Goal: Information Seeking & Learning: Find specific fact

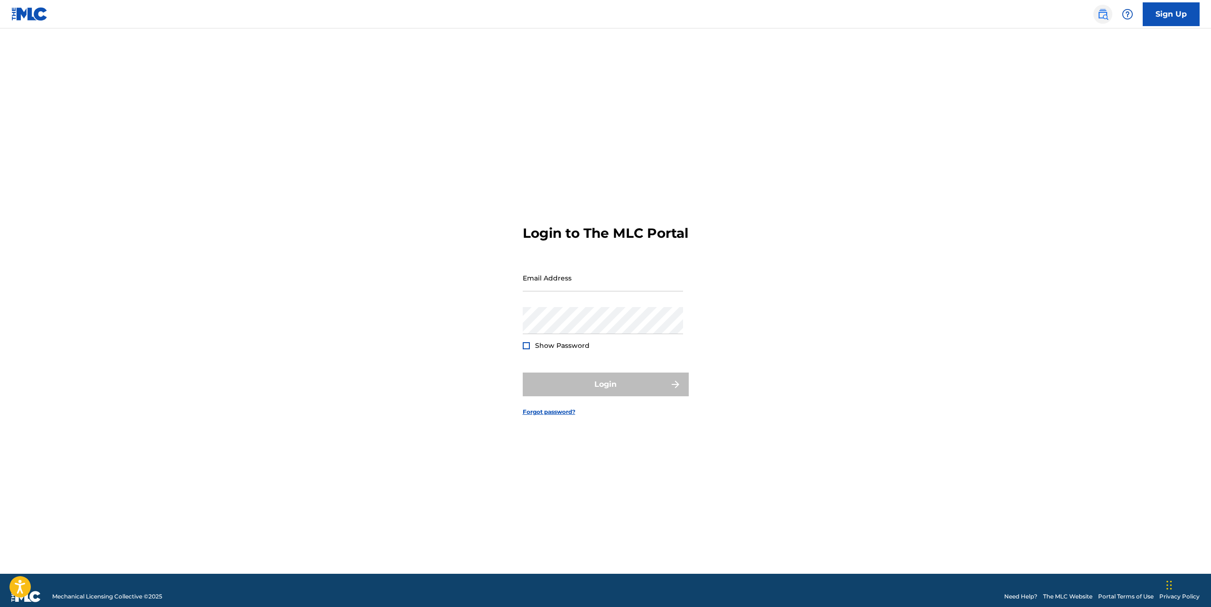
click at [1099, 16] on img at bounding box center [1102, 14] width 11 height 11
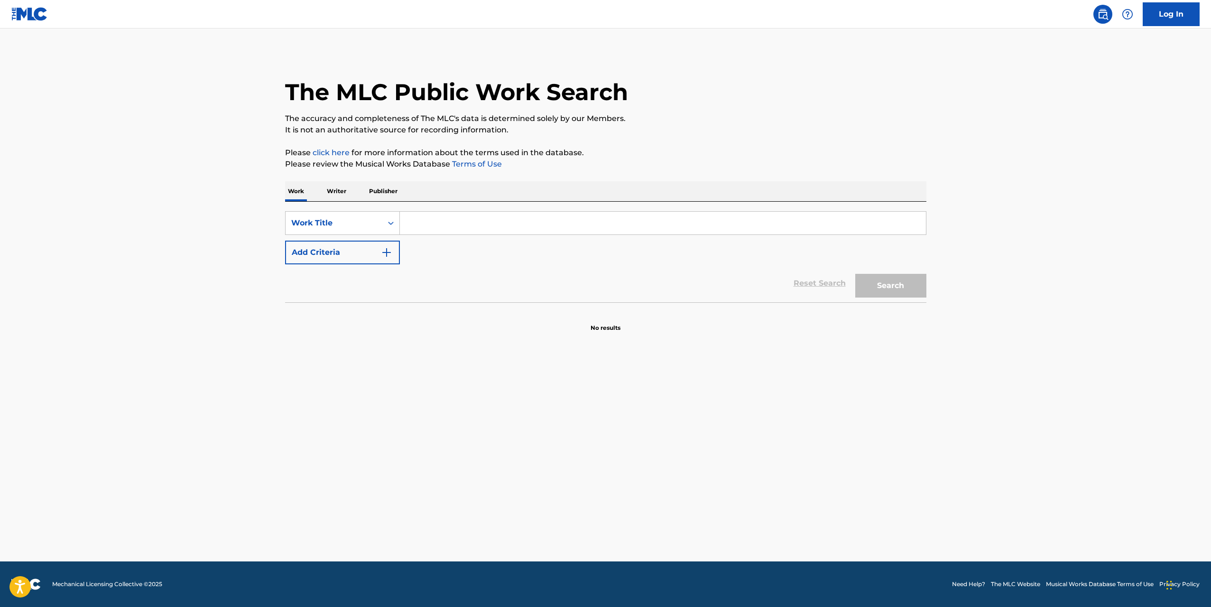
click at [342, 190] on p "Writer" at bounding box center [336, 191] width 25 height 20
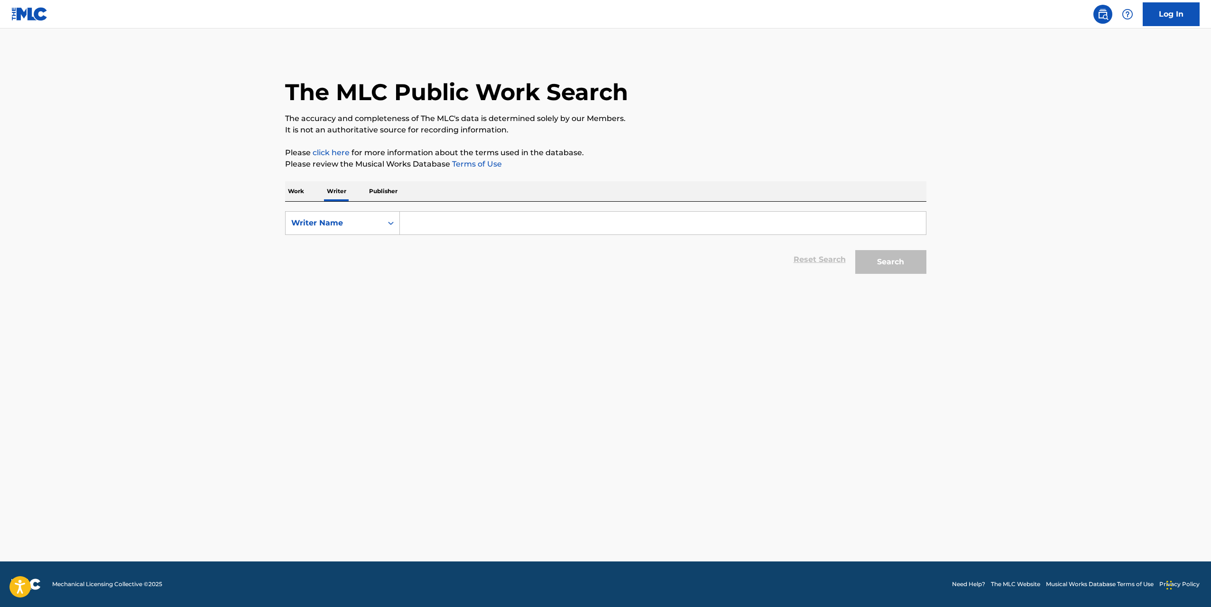
click at [375, 192] on p "Publisher" at bounding box center [383, 191] width 34 height 20
click at [450, 219] on input "Search Form" at bounding box center [663, 223] width 526 height 23
paste input "SUNDANGA MUSIC GROUP"
type input "SUNDANGA MUSIC GROUP"
click at [908, 265] on button "Search" at bounding box center [890, 262] width 71 height 24
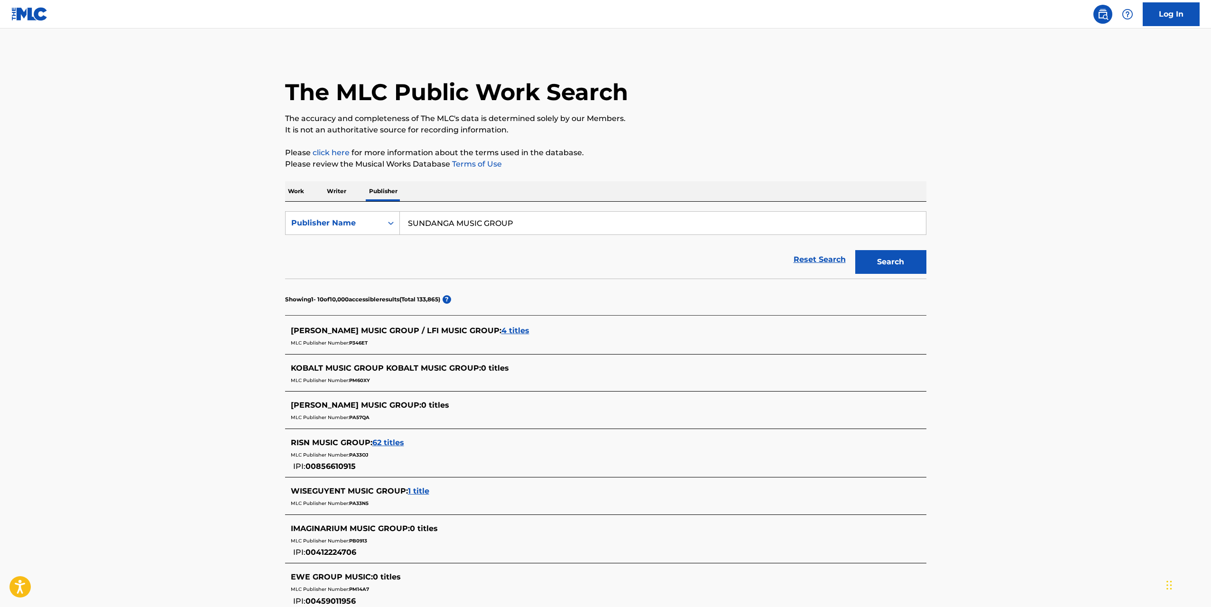
click at [328, 190] on p "Writer" at bounding box center [336, 191] width 25 height 20
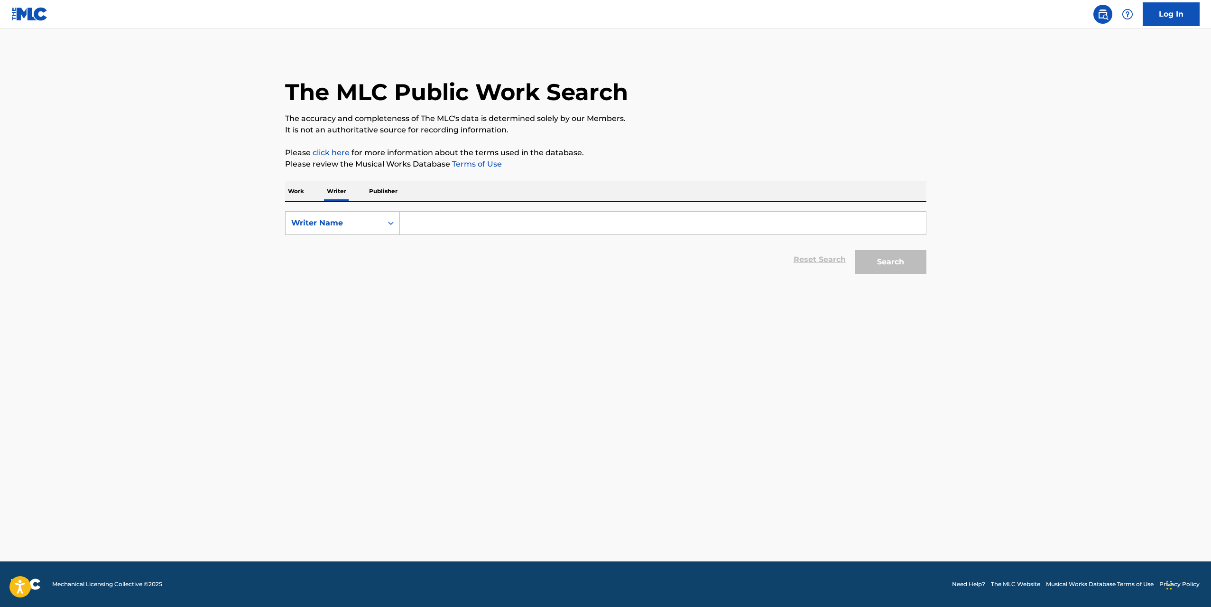
click at [467, 219] on input "Search Form" at bounding box center [663, 223] width 526 height 23
paste input "[PERSON_NAME] [PERSON_NAME]"
type input "[PERSON_NAME] [PERSON_NAME]"
click at [878, 269] on button "Search" at bounding box center [890, 262] width 71 height 24
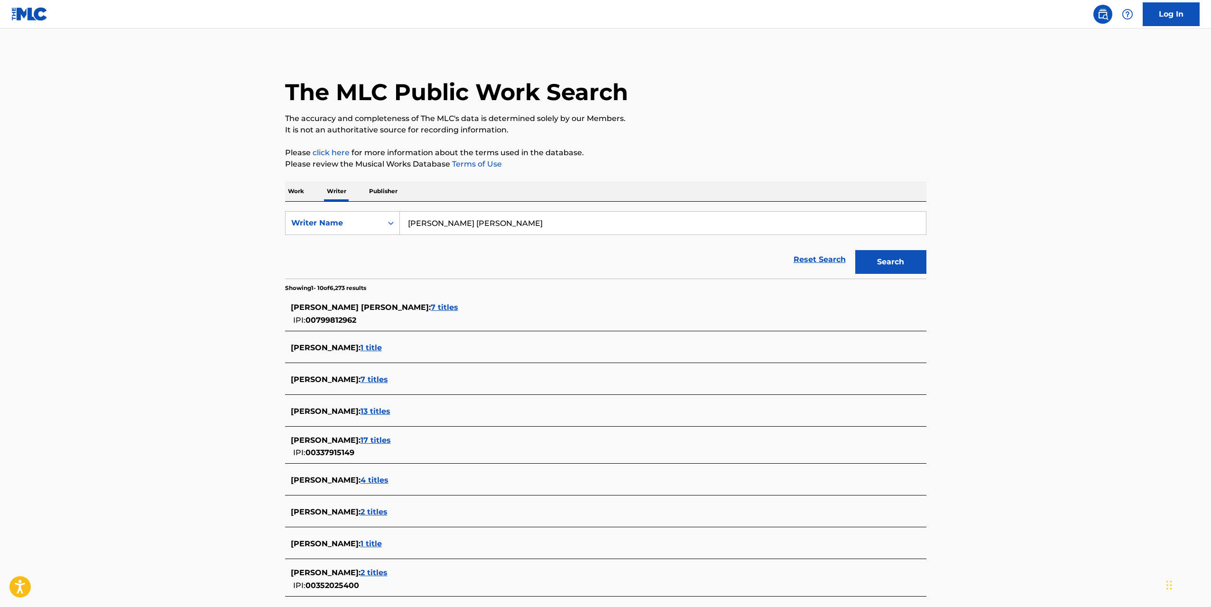
click at [432, 306] on span "7 titles" at bounding box center [445, 307] width 28 height 9
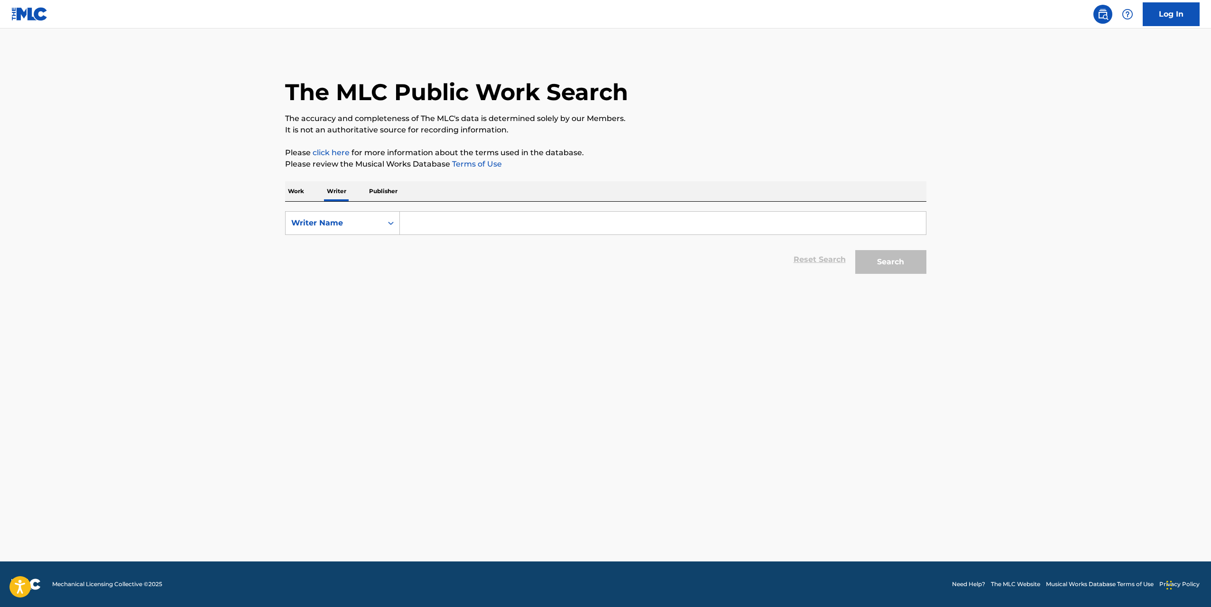
click at [448, 216] on input "Search Form" at bounding box center [663, 223] width 526 height 23
paste input "[PERSON_NAME] [PERSON_NAME]"
type input "[PERSON_NAME] [PERSON_NAME]"
click at [884, 261] on button "Search" at bounding box center [890, 262] width 71 height 24
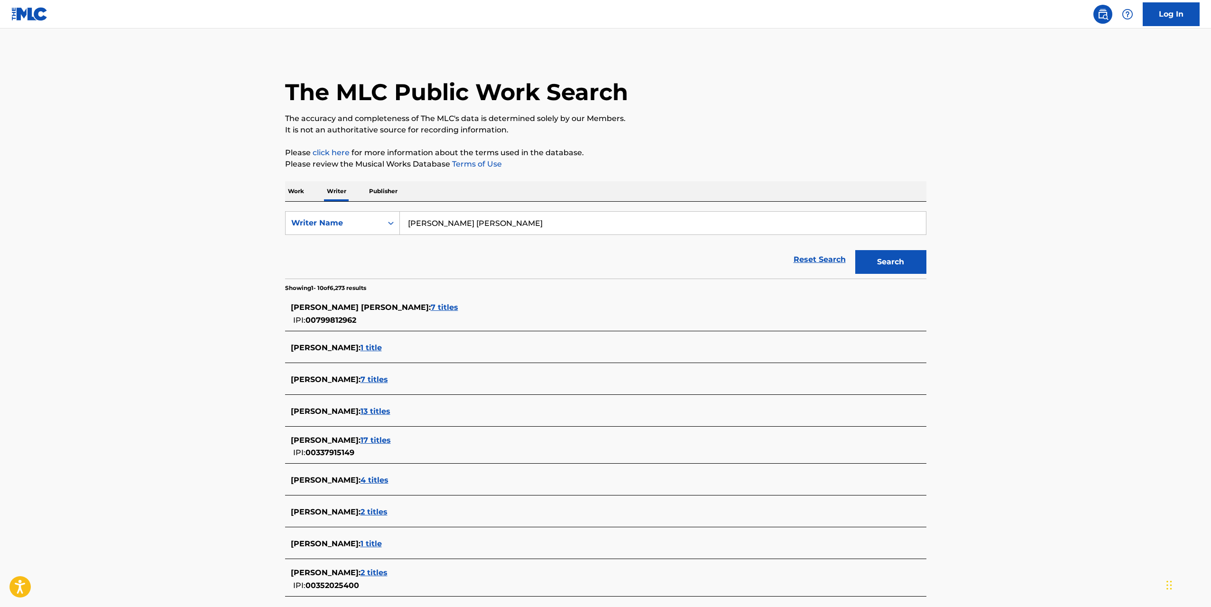
click at [431, 307] on span "7 titles" at bounding box center [445, 307] width 28 height 9
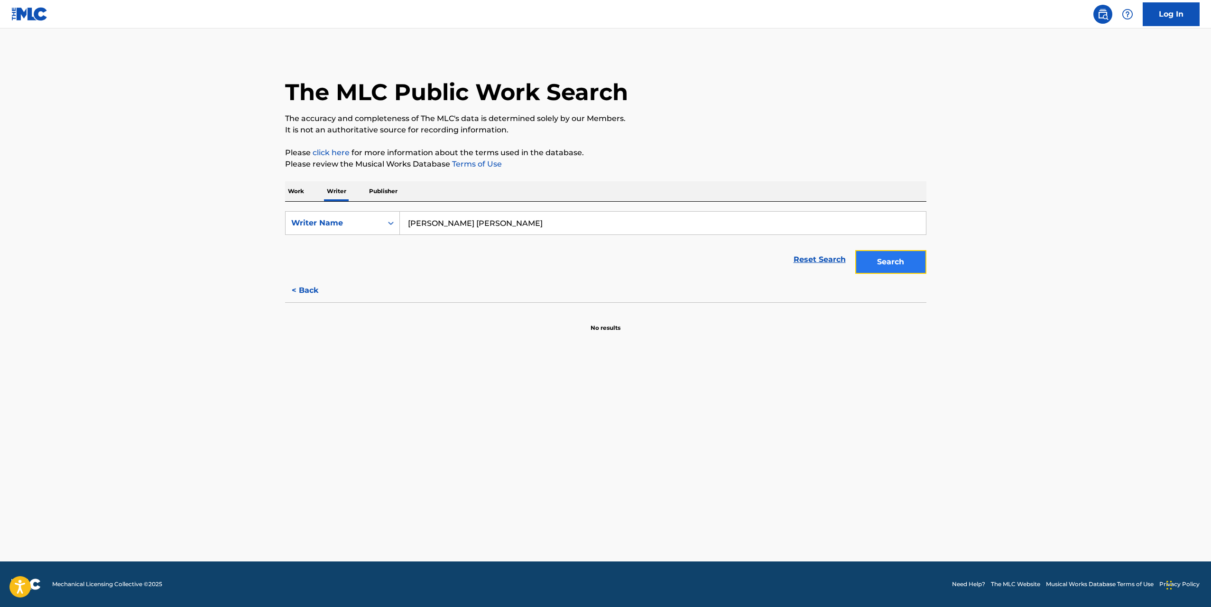
click at [882, 265] on button "Search" at bounding box center [890, 262] width 71 height 24
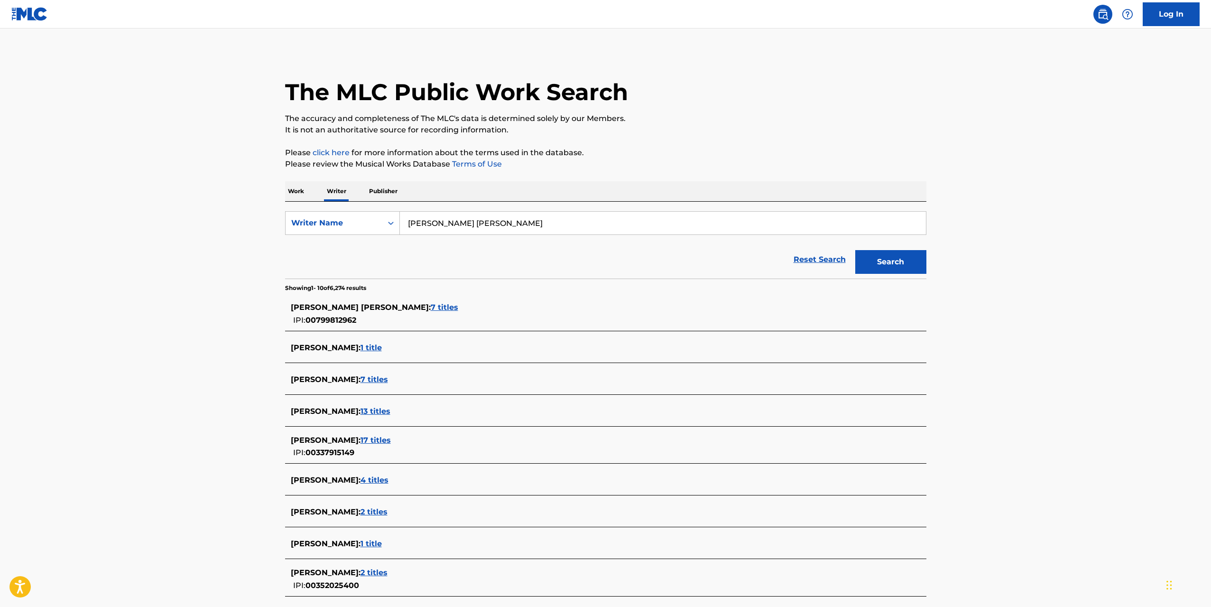
click at [431, 305] on span "7 titles" at bounding box center [445, 307] width 28 height 9
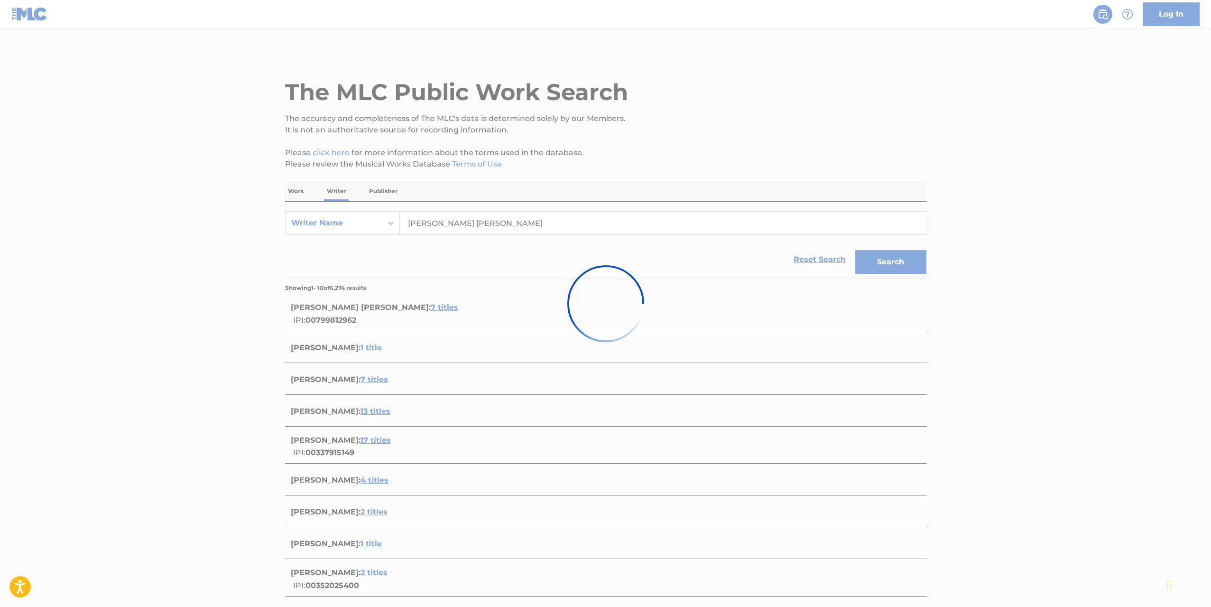
click at [1194, 14] on div at bounding box center [605, 303] width 1211 height 607
click at [1158, 55] on div at bounding box center [605, 303] width 1211 height 607
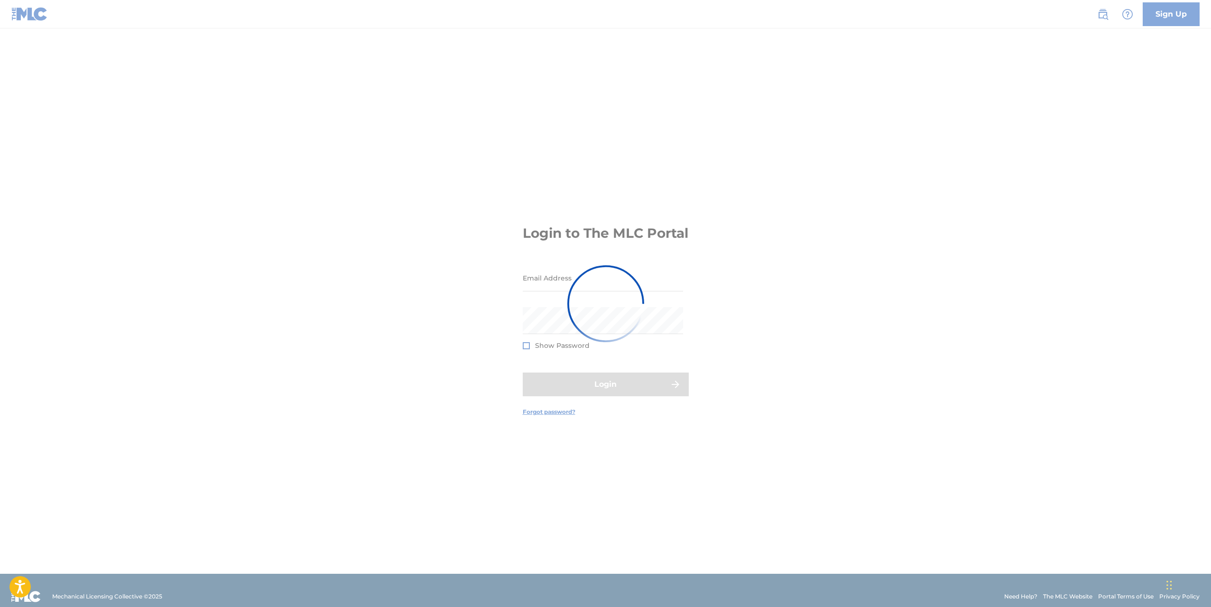
click at [547, 293] on div at bounding box center [605, 303] width 1211 height 607
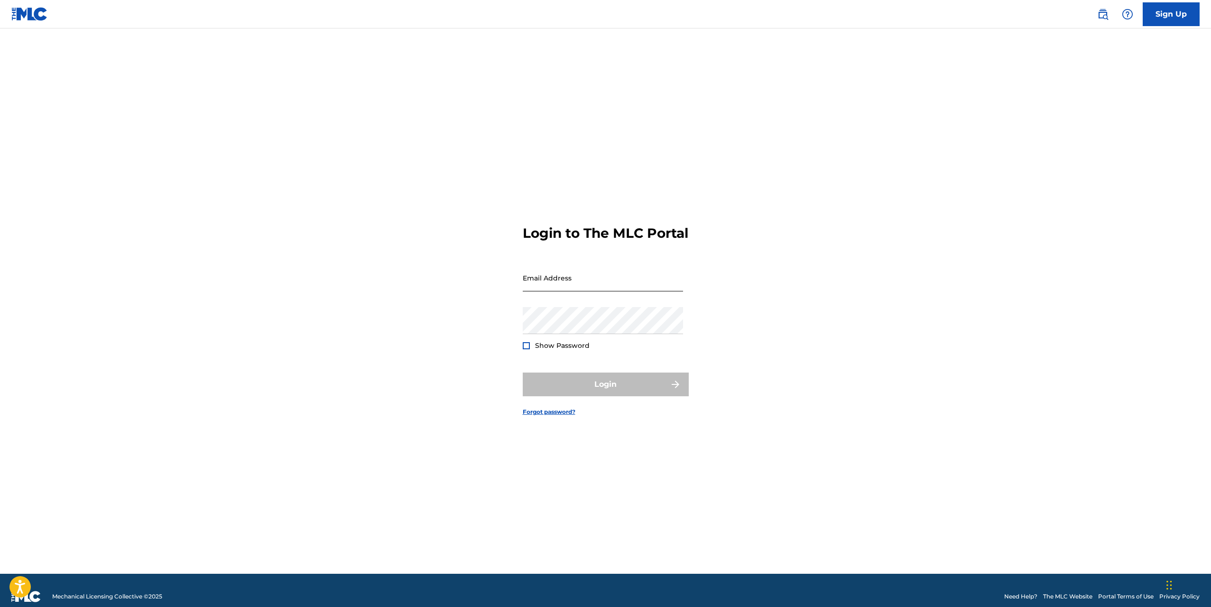
click at [593, 291] on input "Email Address" at bounding box center [603, 277] width 160 height 27
type input "info@blazemusic.net"
click at [588, 388] on button "Login" at bounding box center [606, 384] width 166 height 24
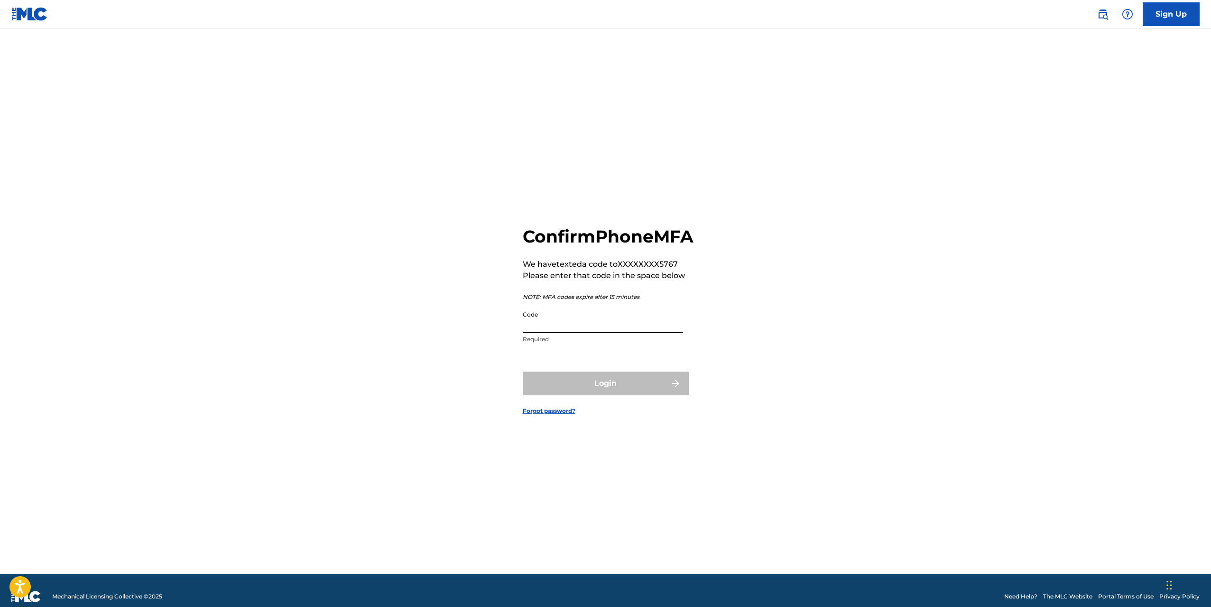
click at [565, 333] on input "Code" at bounding box center [603, 319] width 160 height 27
type input "332660"
click at [582, 395] on button "Login" at bounding box center [606, 383] width 166 height 24
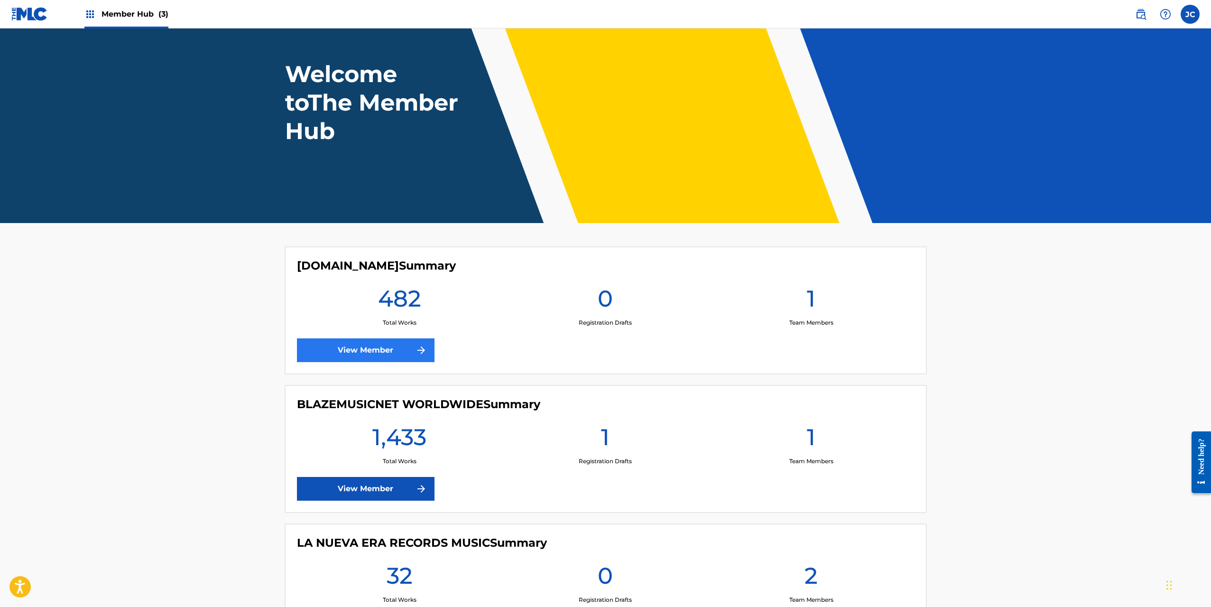
scroll to position [139, 0]
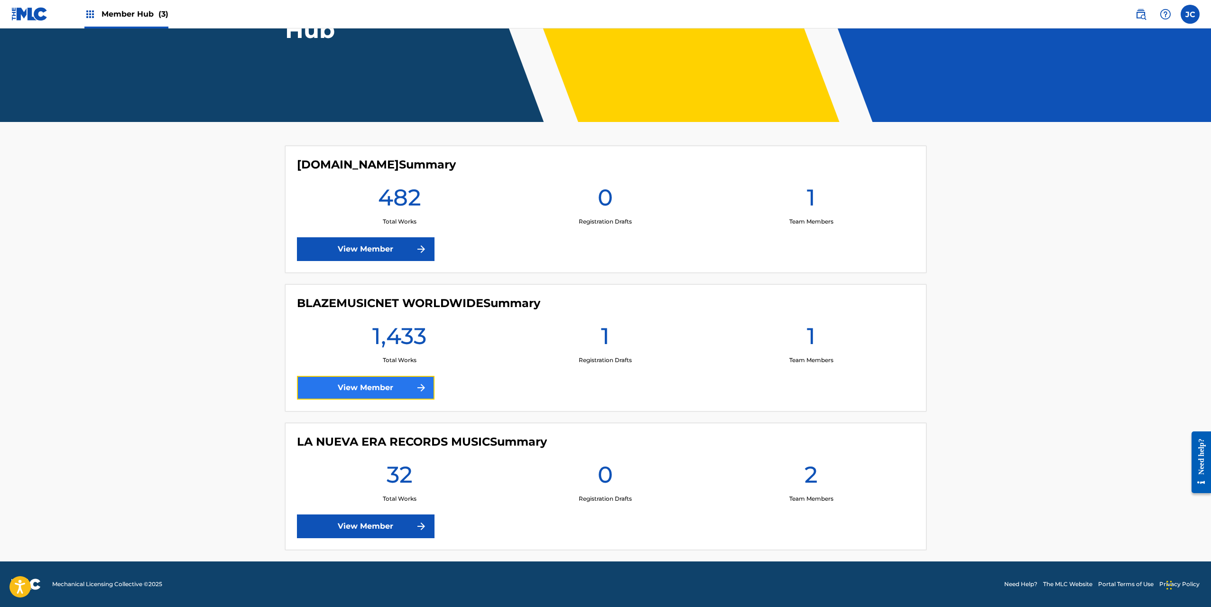
click at [377, 395] on link "View Member" at bounding box center [366, 388] width 138 height 24
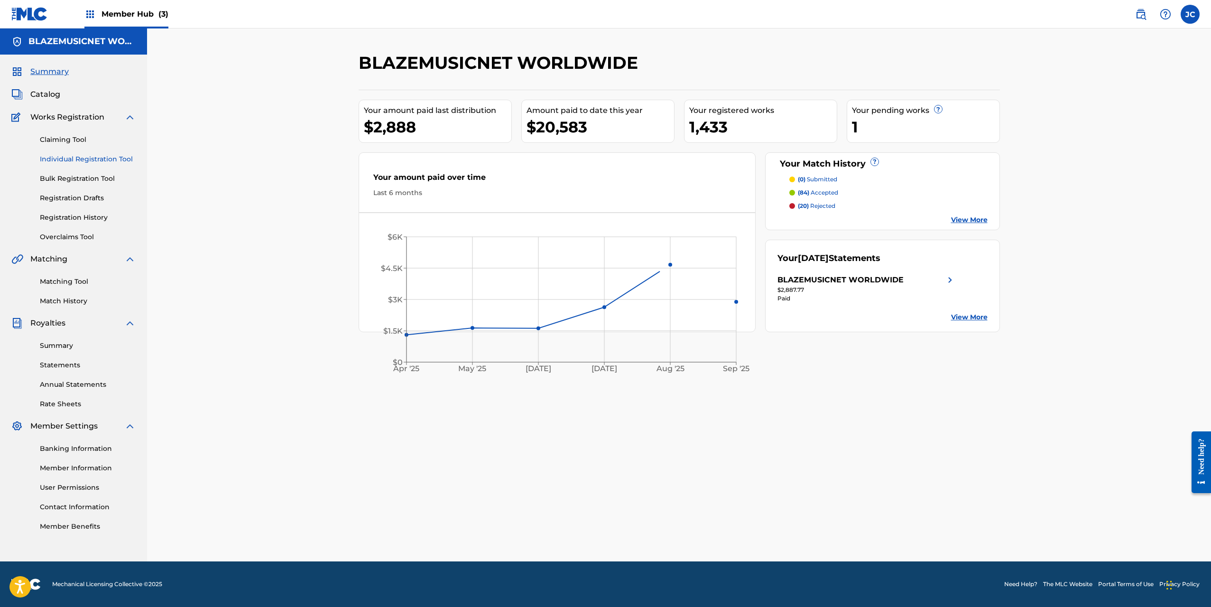
click at [90, 158] on link "Individual Registration Tool" at bounding box center [88, 159] width 96 height 10
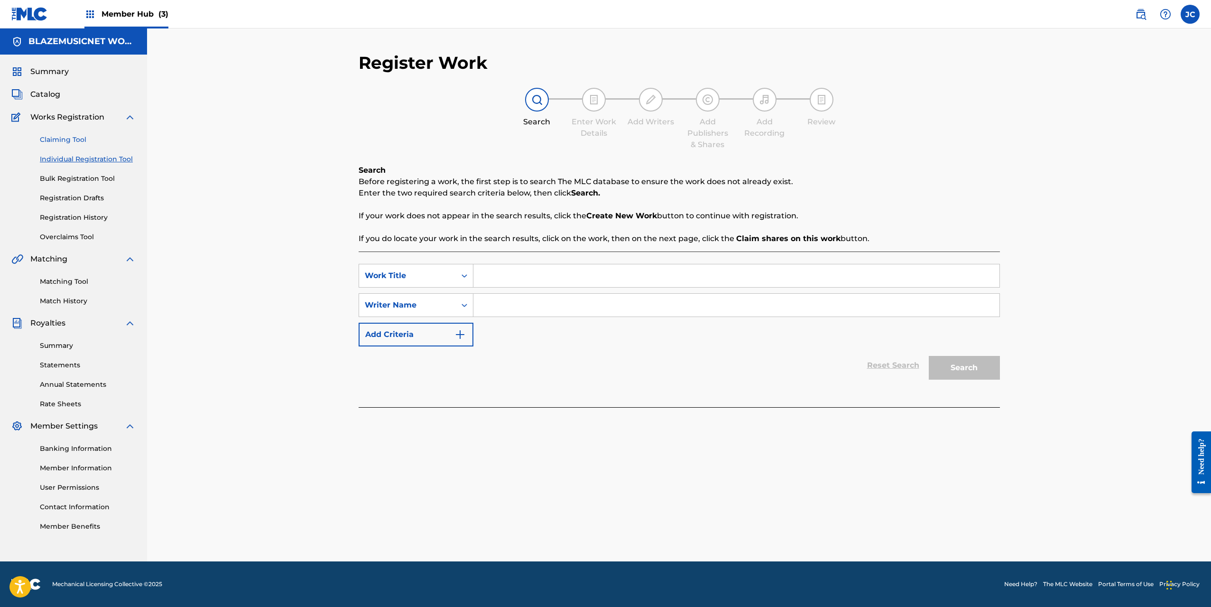
click at [75, 143] on link "Claiming Tool" at bounding box center [88, 140] width 96 height 10
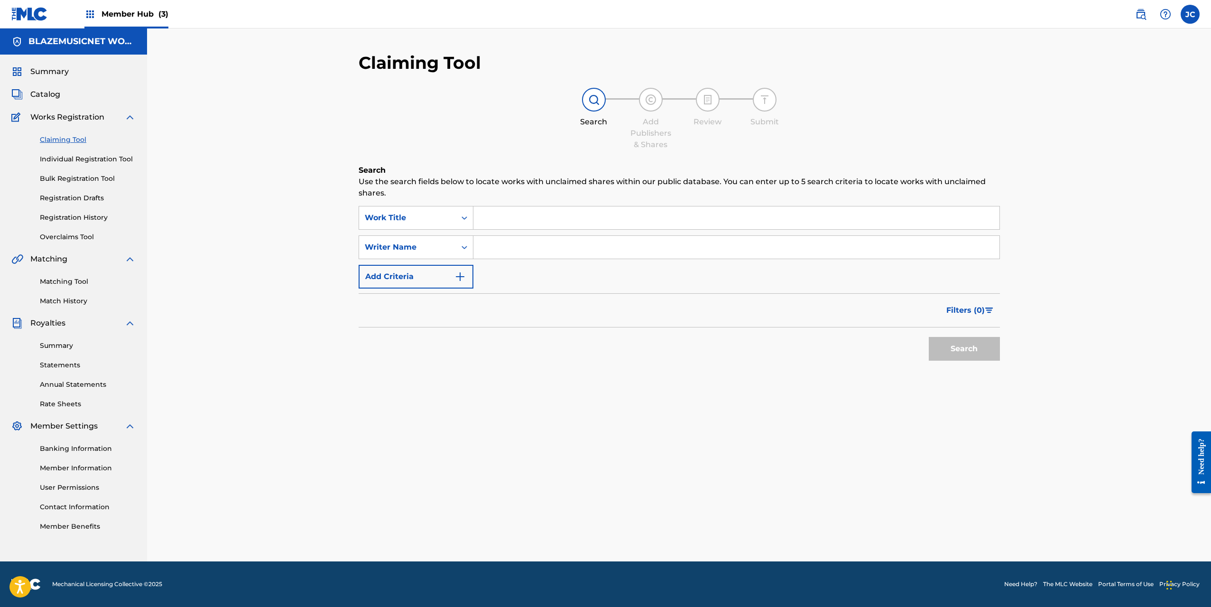
click at [512, 240] on input "Search Form" at bounding box center [736, 247] width 526 height 23
paste input "[PERSON_NAME] [PERSON_NAME]"
type input "[PERSON_NAME] [PERSON_NAME]"
click at [978, 345] on button "Search" at bounding box center [964, 349] width 71 height 24
click at [571, 249] on input "[PERSON_NAME] [PERSON_NAME]" at bounding box center [736, 247] width 526 height 23
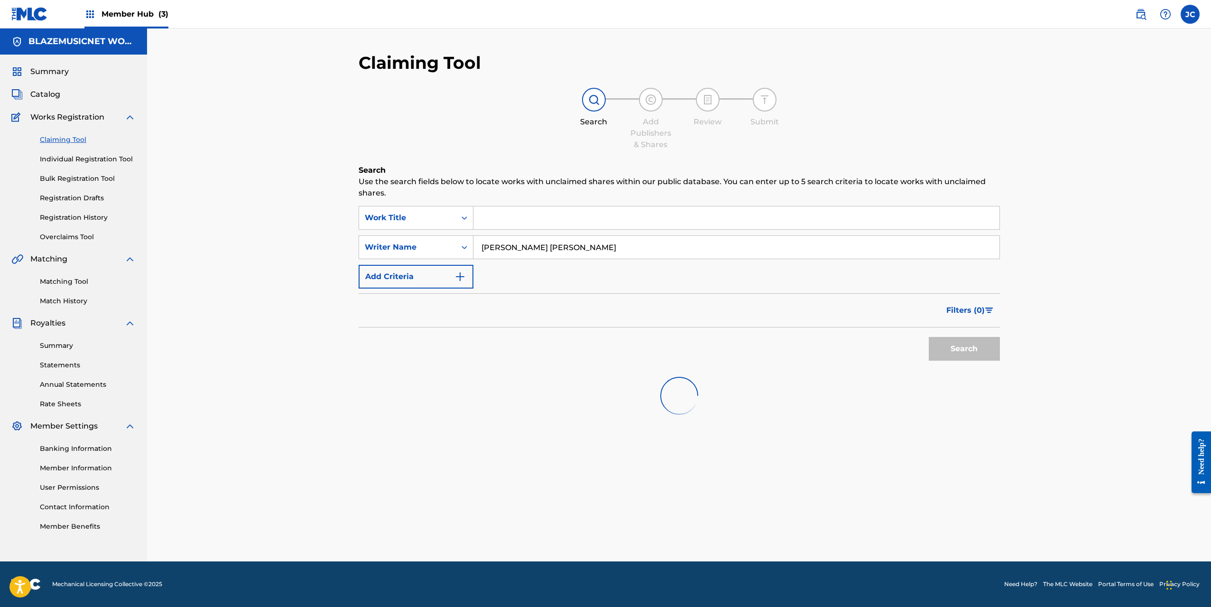
click at [571, 249] on input "[PERSON_NAME] [PERSON_NAME]" at bounding box center [736, 247] width 526 height 23
click at [1140, 13] on img at bounding box center [1140, 14] width 11 height 11
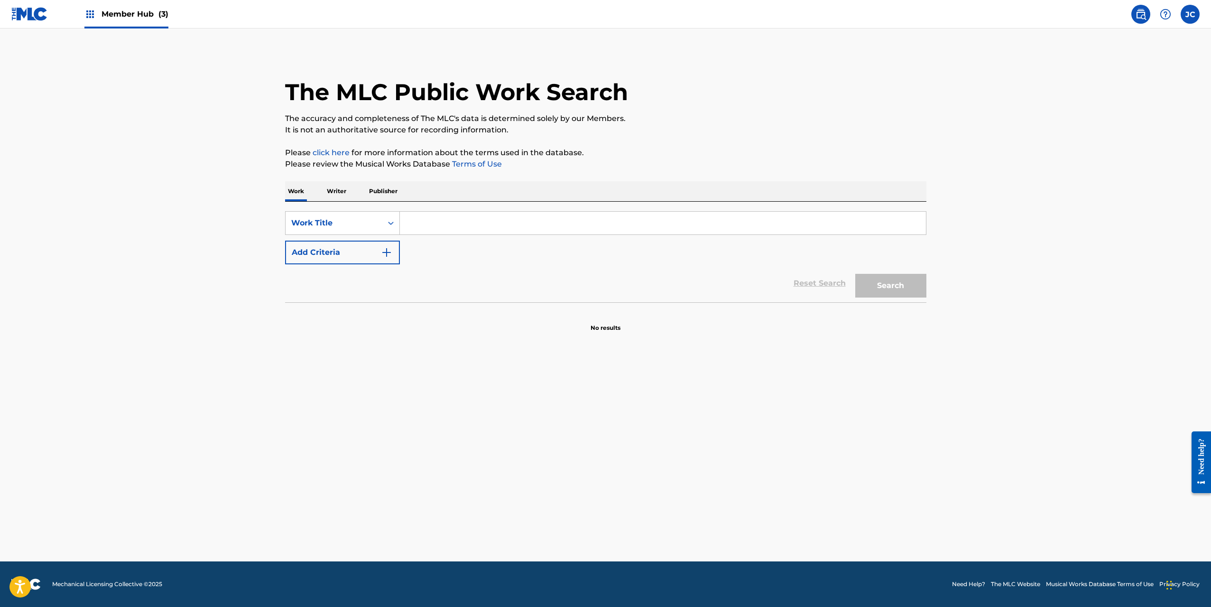
click at [341, 193] on p "Writer" at bounding box center [336, 191] width 25 height 20
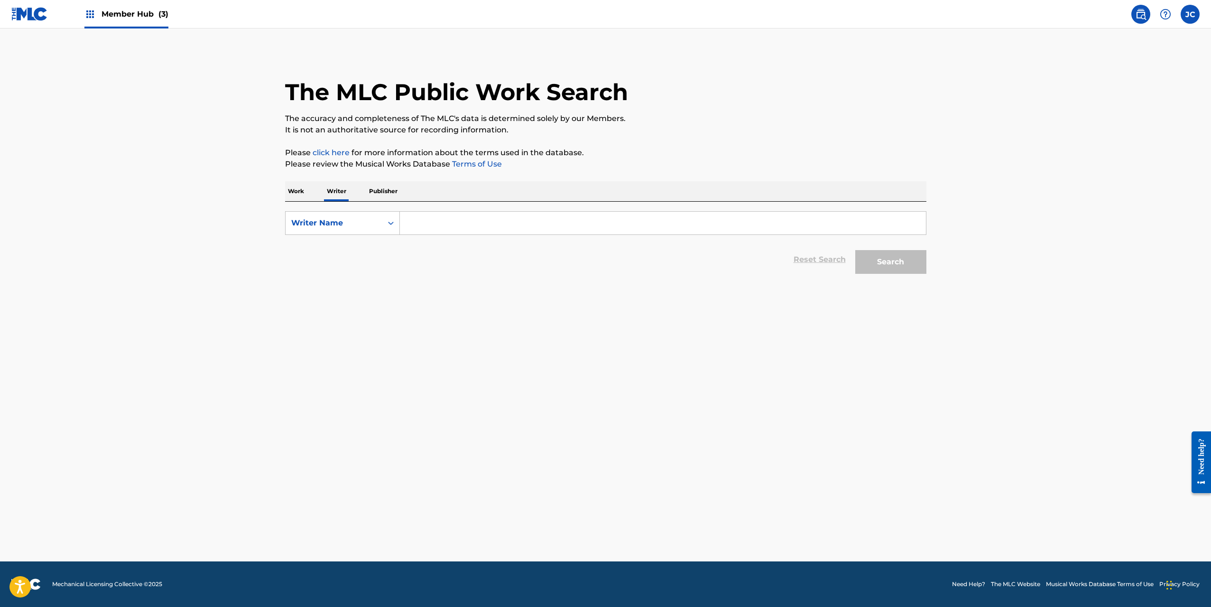
click at [480, 220] on input "Search Form" at bounding box center [663, 223] width 526 height 23
paste input "[PERSON_NAME] [PERSON_NAME]"
click at [478, 247] on strong "frederick" at bounding box center [512, 244] width 68 height 9
type input "josef frederick peguero"
click at [883, 255] on button "Search" at bounding box center [890, 262] width 71 height 24
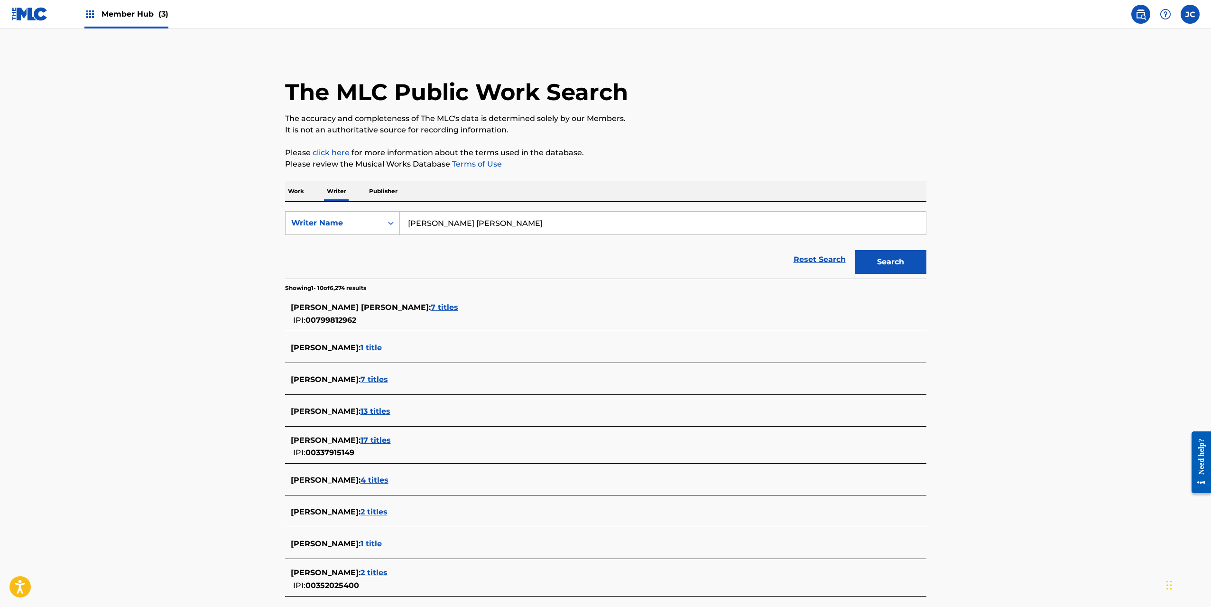
click at [431, 304] on span "7 titles" at bounding box center [445, 307] width 28 height 9
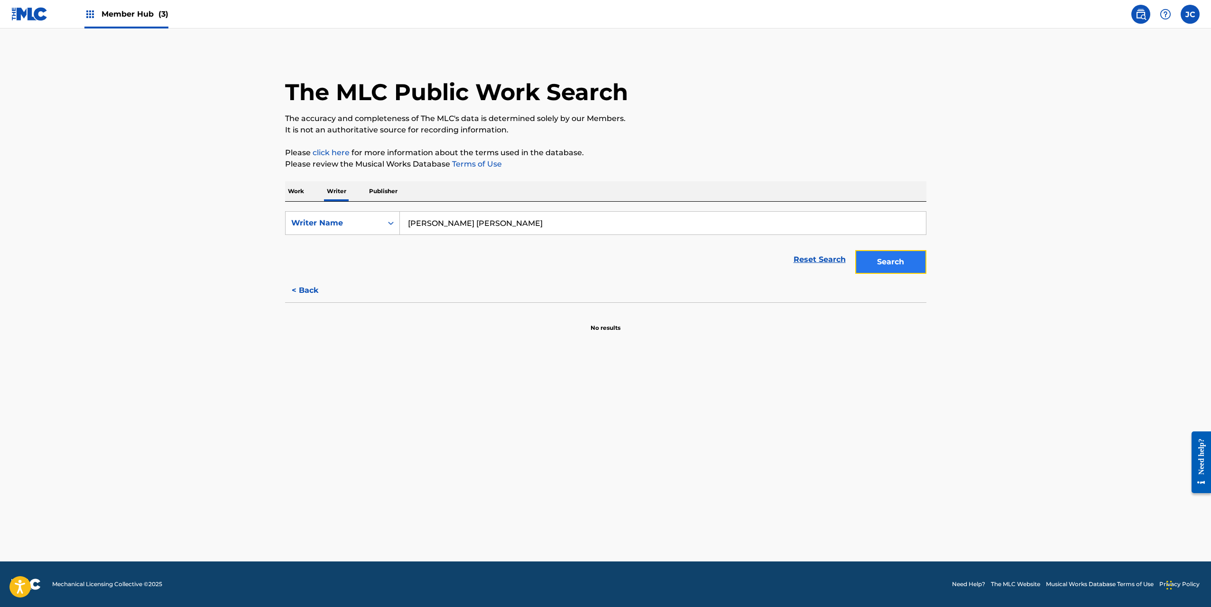
click at [883, 266] on button "Search" at bounding box center [890, 262] width 71 height 24
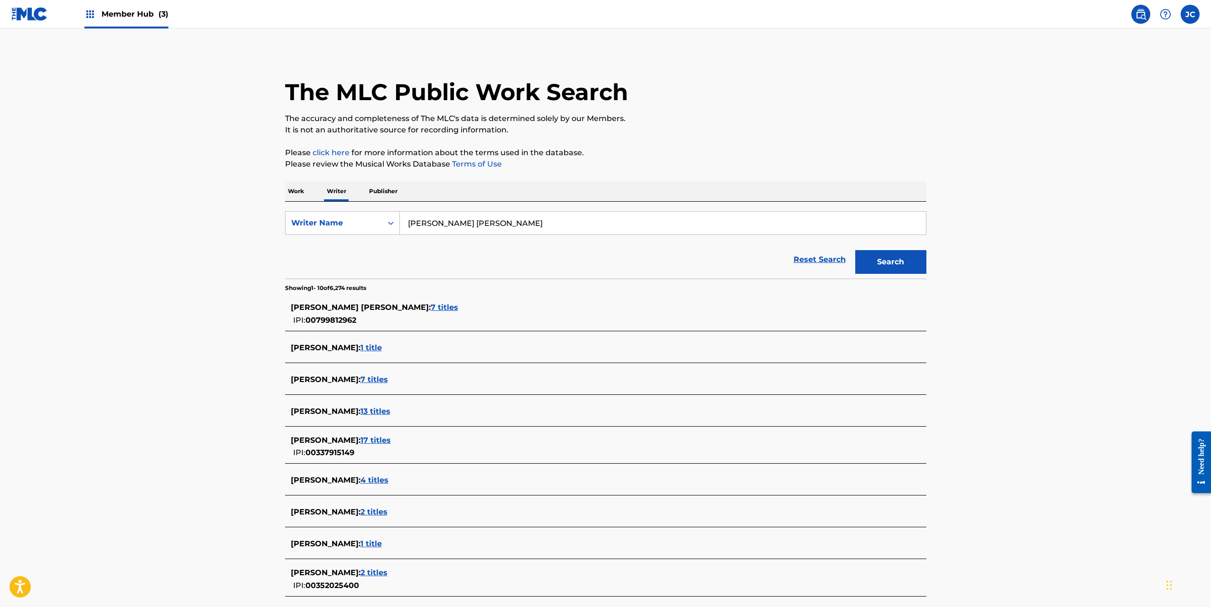
click at [431, 308] on span "7 titles" at bounding box center [445, 307] width 28 height 9
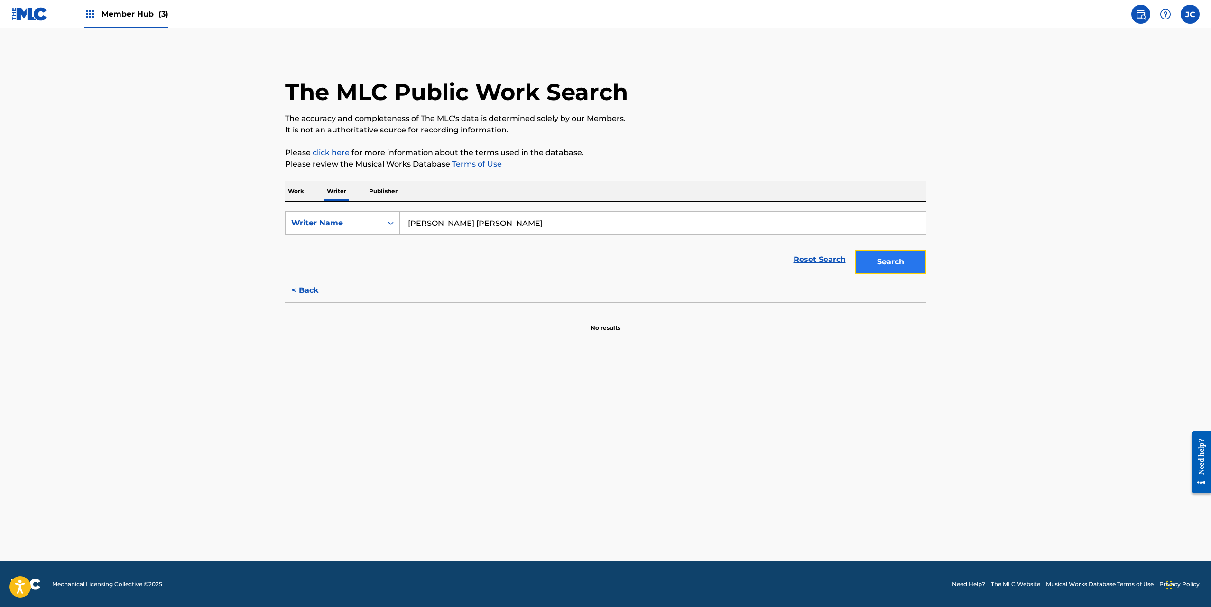
click at [903, 259] on button "Search" at bounding box center [890, 262] width 71 height 24
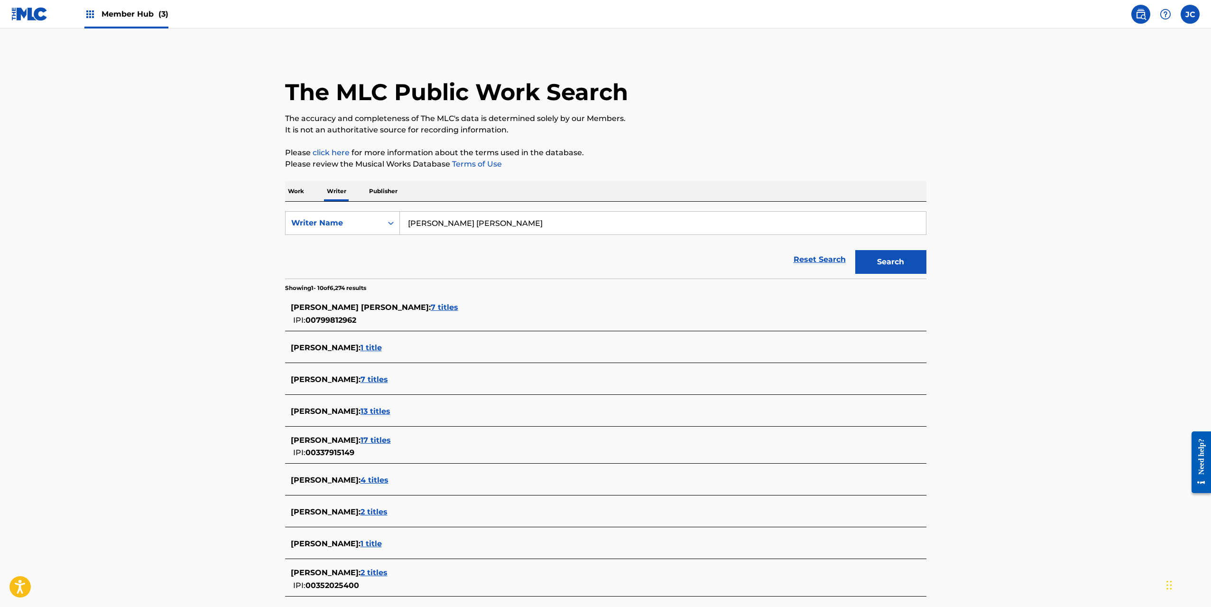
click at [369, 309] on span "JOSEF FREDERICK PEGUERO :" at bounding box center [361, 307] width 140 height 9
